Goal: Find contact information: Obtain details needed to contact an individual or organization

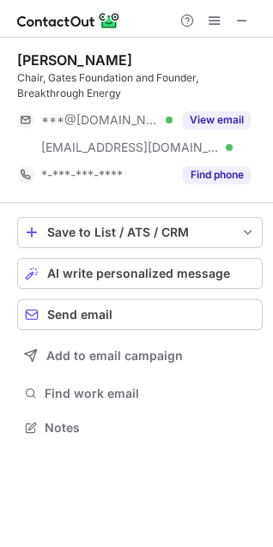
scroll to position [416, 273]
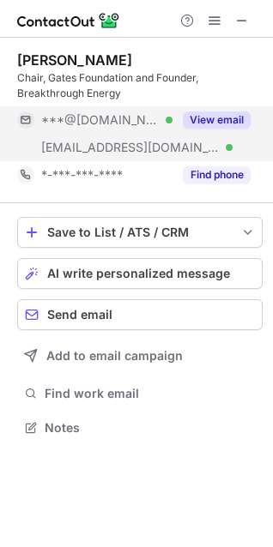
click at [245, 124] on button "View email" at bounding box center [217, 120] width 68 height 17
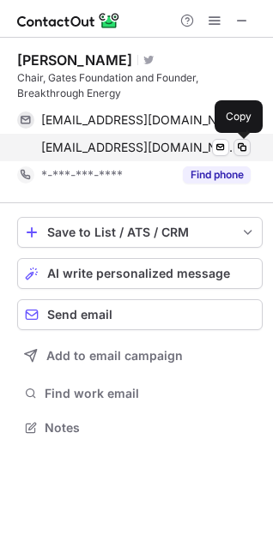
click at [243, 154] on span at bounding box center [242, 148] width 14 height 14
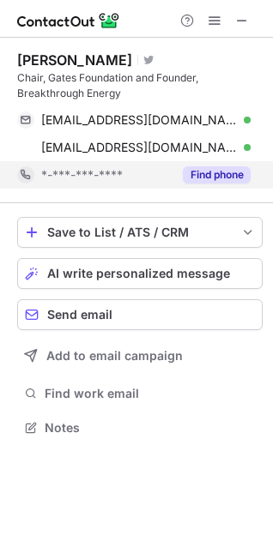
click at [202, 172] on button "Find phone" at bounding box center [217, 174] width 68 height 17
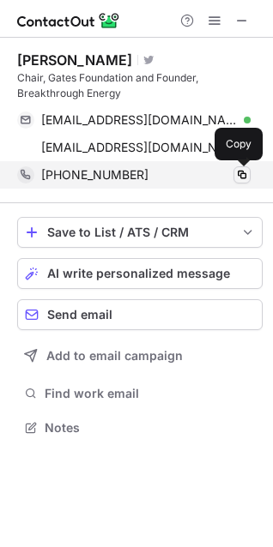
click at [241, 183] on button at bounding box center [241, 174] width 17 height 17
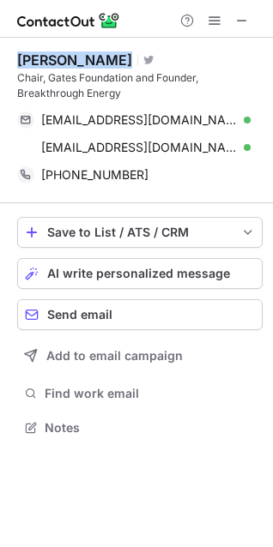
drag, startPoint x: 14, startPoint y: 51, endPoint x: 82, endPoint y: 56, distance: 67.9
click at [82, 56] on div "Bill Gates Visit Twitter profile Chair, Gates Foundation and Founder, Breakthro…" at bounding box center [136, 246] width 273 height 416
copy div "Bill Gates"
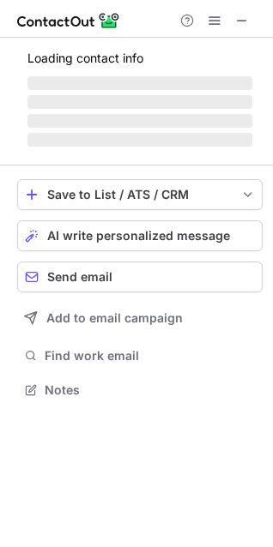
scroll to position [416, 273]
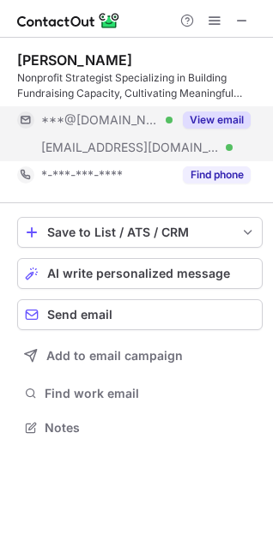
click at [216, 115] on button "View email" at bounding box center [217, 120] width 68 height 17
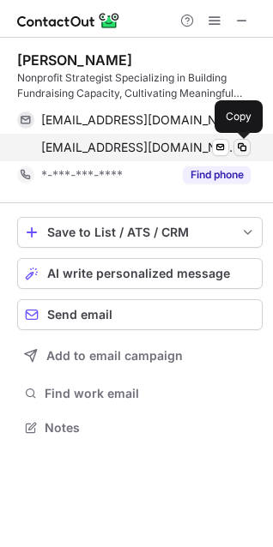
click at [241, 144] on span at bounding box center [242, 148] width 14 height 14
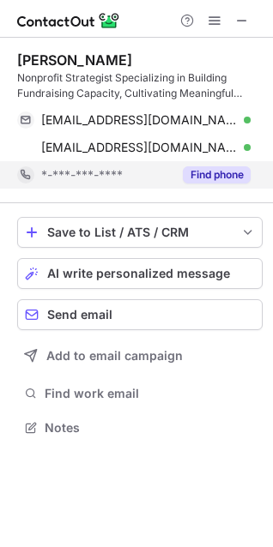
click at [230, 172] on button "Find phone" at bounding box center [217, 174] width 68 height 17
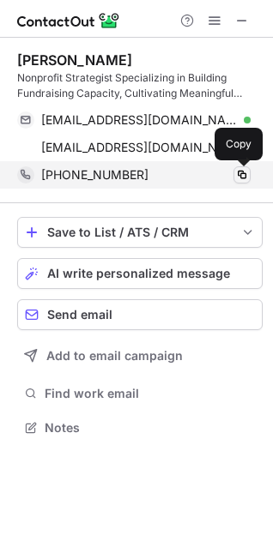
click at [245, 172] on span at bounding box center [242, 175] width 14 height 14
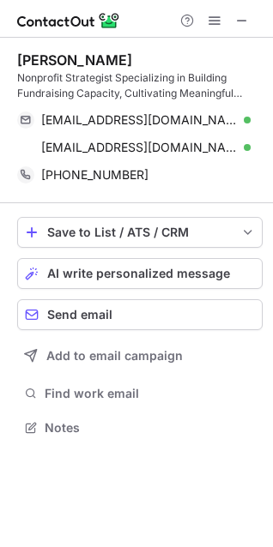
click at [93, 47] on div "[PERSON_NAME] Nonprofit Strategist Specializing in Building Fundraising Capacit…" at bounding box center [139, 121] width 245 height 166
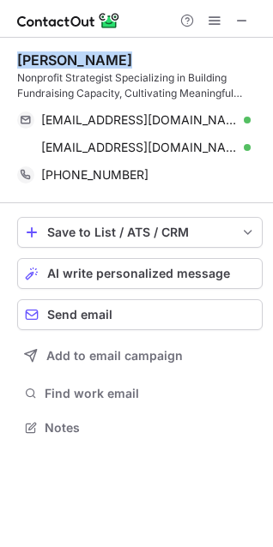
click at [93, 47] on div "[PERSON_NAME] Nonprofit Strategist Specializing in Building Fundraising Capacit…" at bounding box center [139, 121] width 245 height 166
copy div "[PERSON_NAME]"
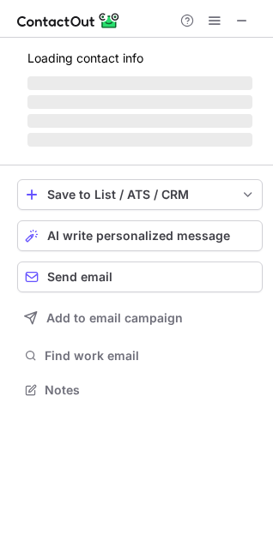
scroll to position [416, 273]
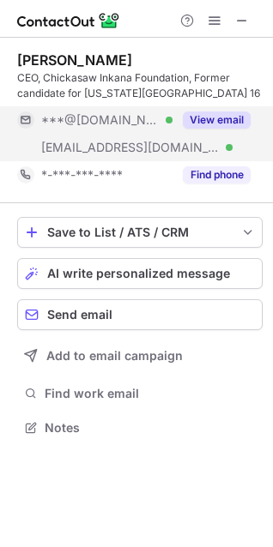
click at [196, 129] on div "View email" at bounding box center [211, 119] width 78 height 27
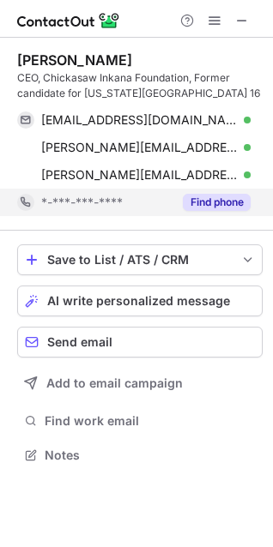
click at [197, 190] on div "Find phone" at bounding box center [211, 202] width 78 height 27
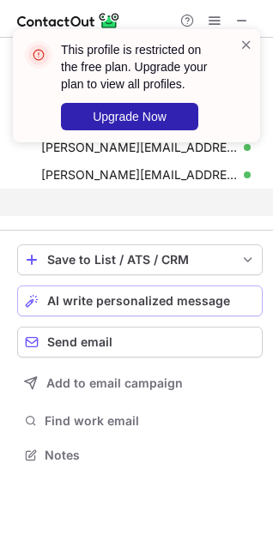
scroll to position [416, 273]
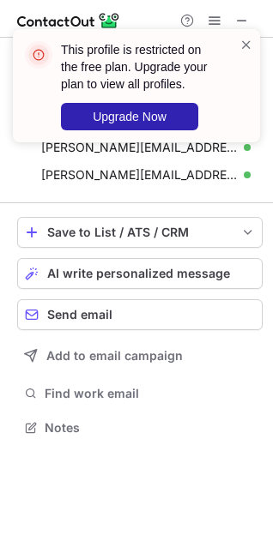
click at [253, 46] on div "This profile is restricted on the free plan. Upgrade your plan to view all prof…" at bounding box center [136, 85] width 247 height 113
click at [244, 44] on span at bounding box center [246, 44] width 14 height 17
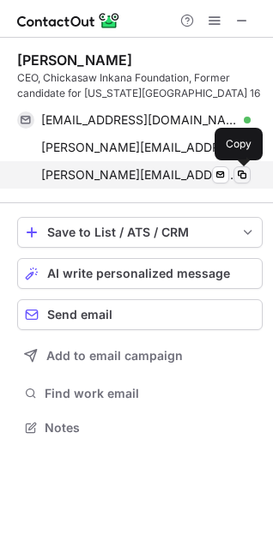
click at [239, 176] on span at bounding box center [242, 175] width 14 height 14
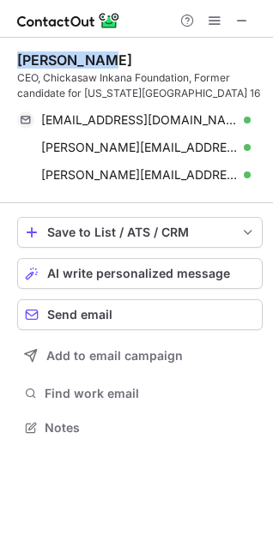
drag, startPoint x: 15, startPoint y: 47, endPoint x: 142, endPoint y: 52, distance: 128.0
click at [142, 52] on div "Brady Davis CEO, Chickasaw Inkana Foundation, Former candidate for Mississippi …" at bounding box center [136, 246] width 273 height 416
copy div "Brady Davis"
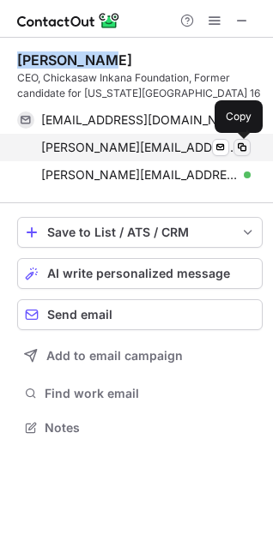
click at [245, 146] on span at bounding box center [242, 148] width 14 height 14
